Goal: Task Accomplishment & Management: Manage account settings

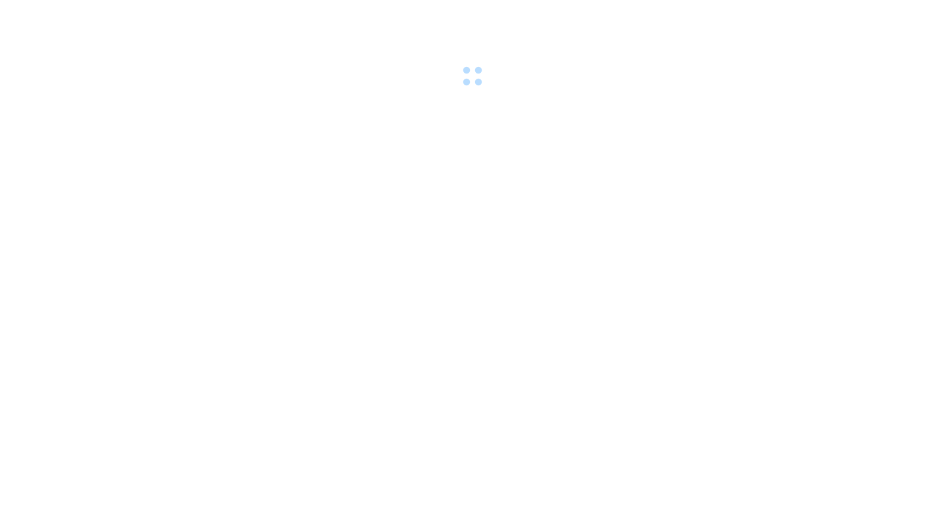
click at [314, 352] on body at bounding box center [472, 257] width 945 height 515
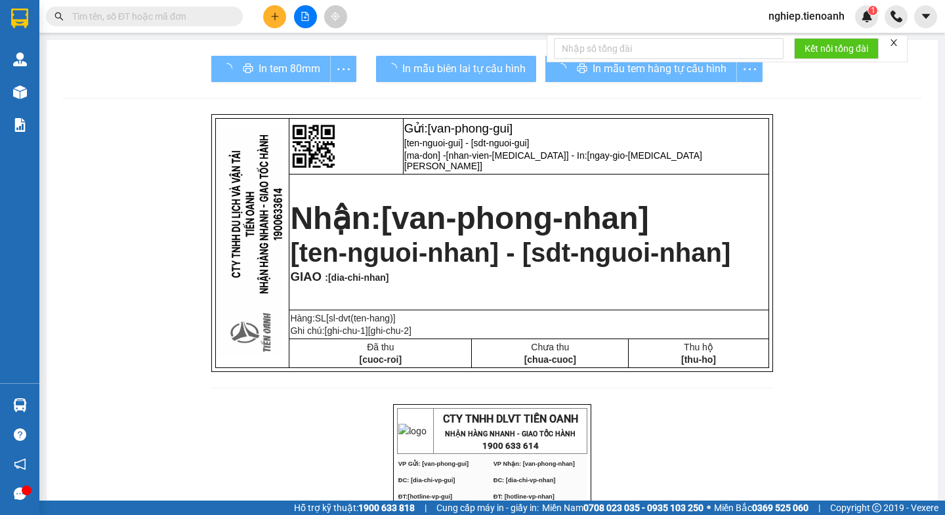
click at [171, 14] on input "text" at bounding box center [149, 16] width 155 height 14
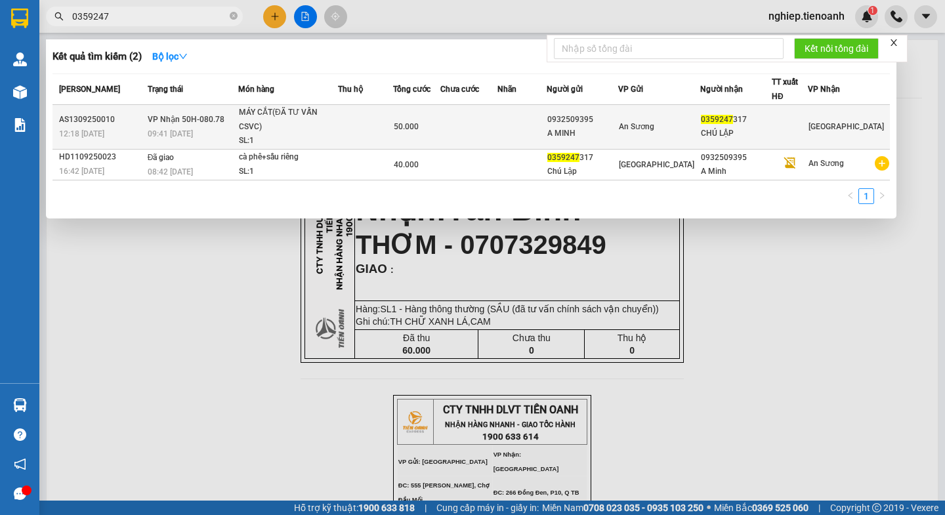
type input "0359247"
click at [335, 134] on div "SL: 1" at bounding box center [288, 141] width 98 height 14
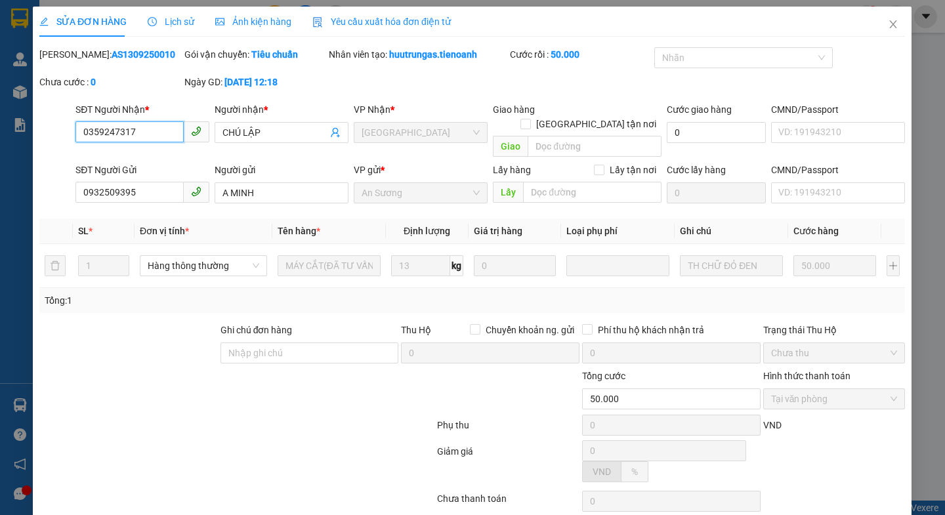
type input "0359247317"
type input "CHÚ LẬP"
type input "0932509395"
type input "A MINH"
type input "50.000"
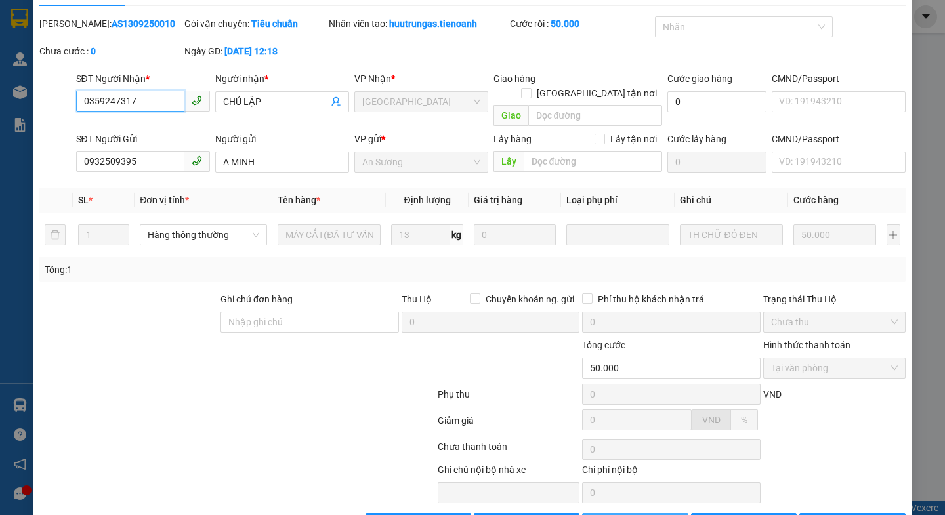
scroll to position [61, 0]
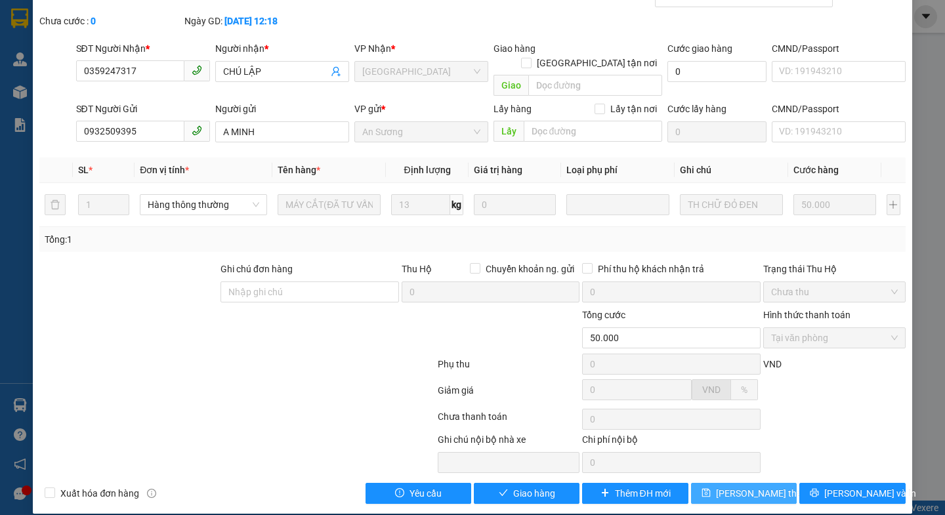
click at [708, 483] on button "[PERSON_NAME] thay đổi" at bounding box center [744, 493] width 106 height 21
